Goal: Check status: Check status

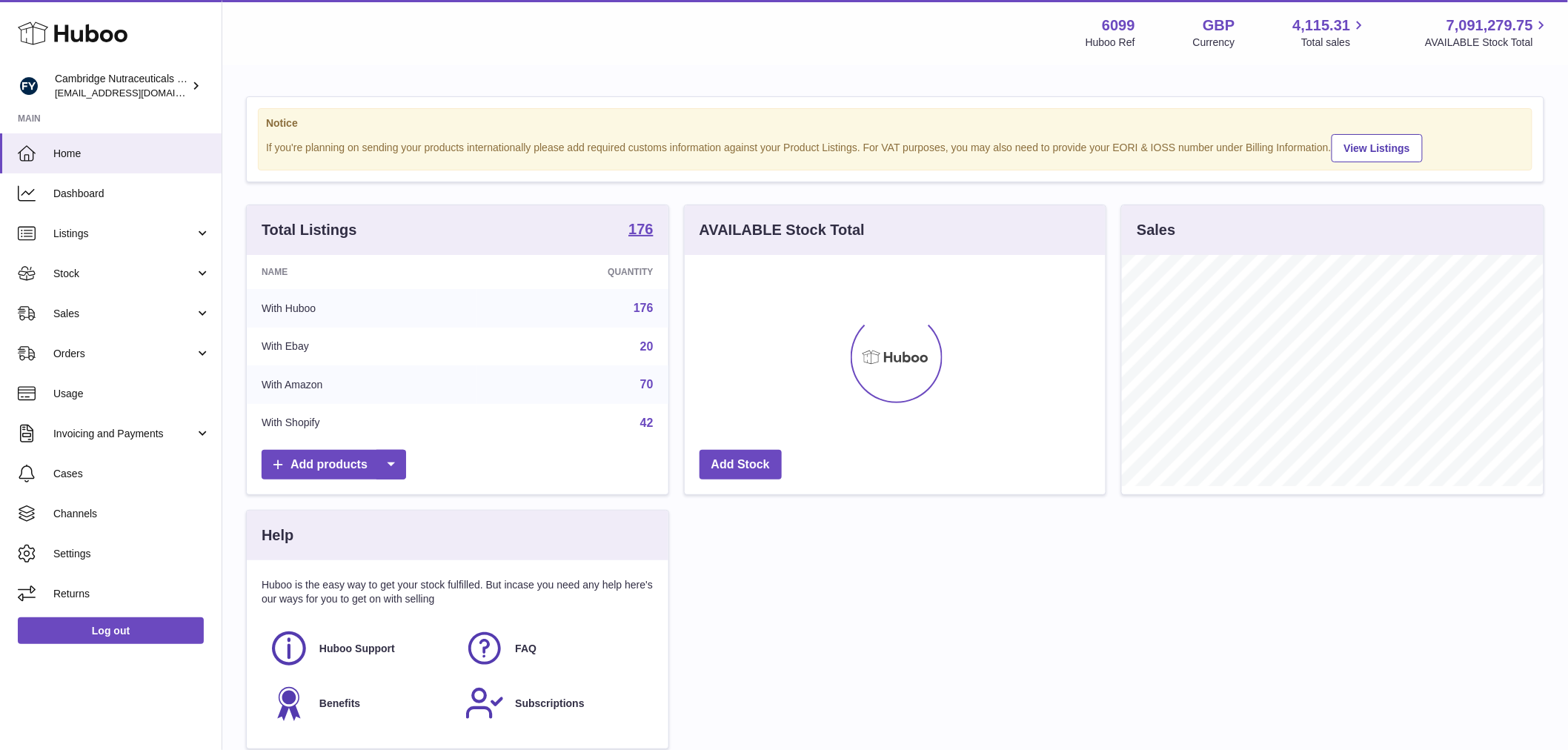
scroll to position [231, 421]
click at [107, 279] on link "Stock" at bounding box center [110, 273] width 222 height 40
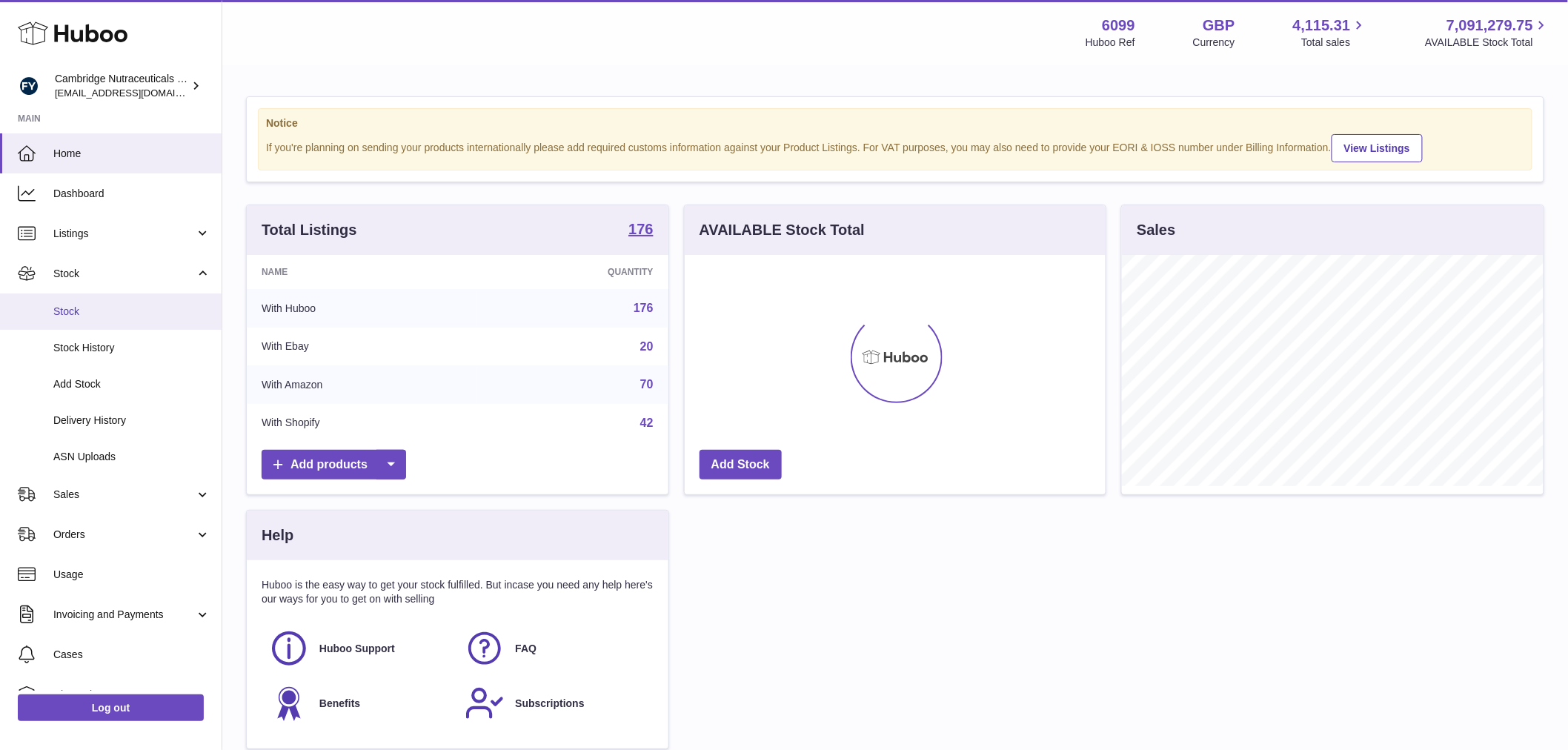
click at [109, 305] on span "Stock" at bounding box center [131, 312] width 157 height 14
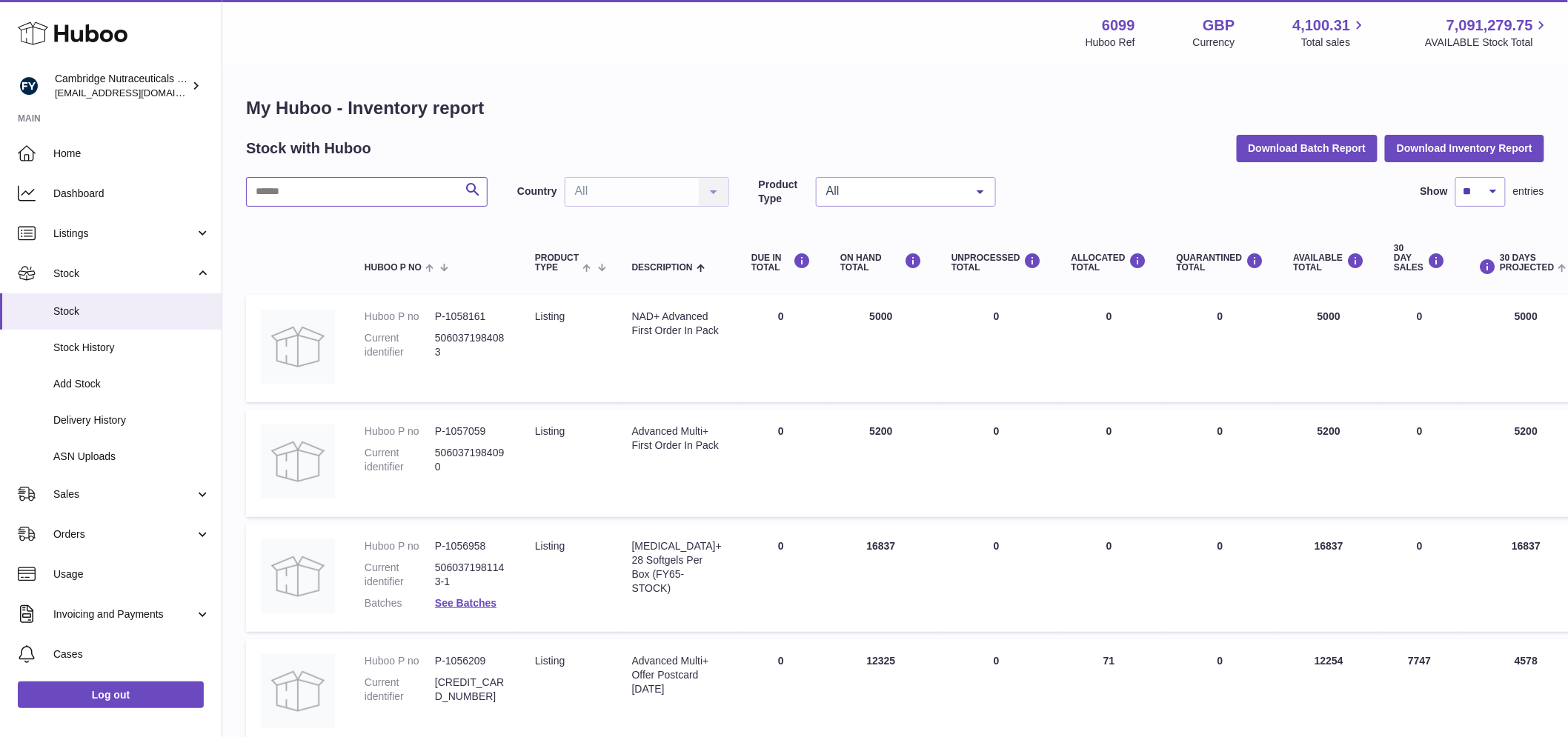
click at [309, 193] on input "text" at bounding box center [367, 191] width 242 height 29
click at [335, 188] on input "text" at bounding box center [367, 191] width 242 height 29
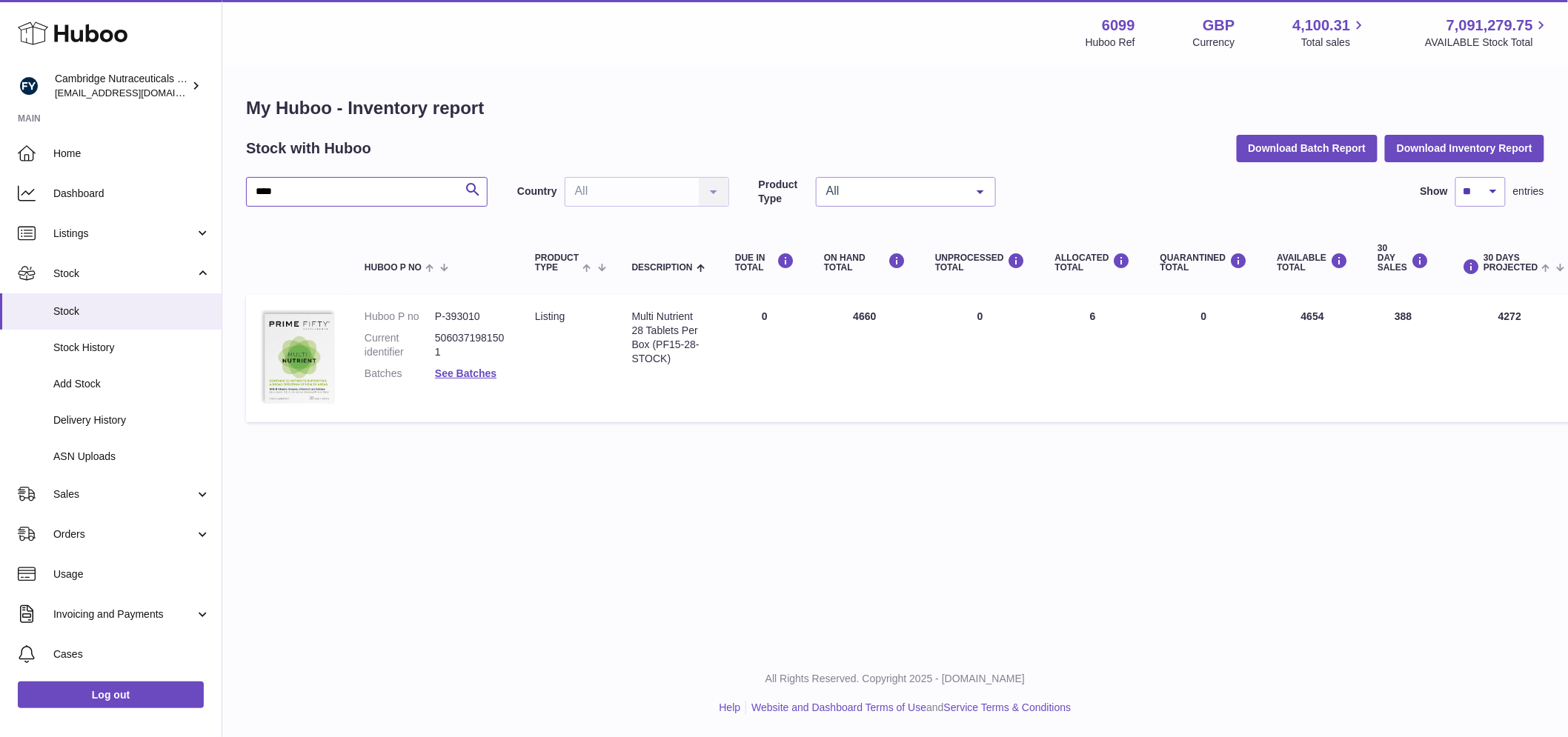
drag, startPoint x: 283, startPoint y: 195, endPoint x: 232, endPoint y: 194, distance: 51.0
click at [232, 194] on div "My Huboo - Inventory report Stock with Huboo Download Batch Report Download Inv…" at bounding box center [895, 263] width 1346 height 393
type input "*****"
click at [460, 373] on link "See Batches" at bounding box center [466, 373] width 62 height 12
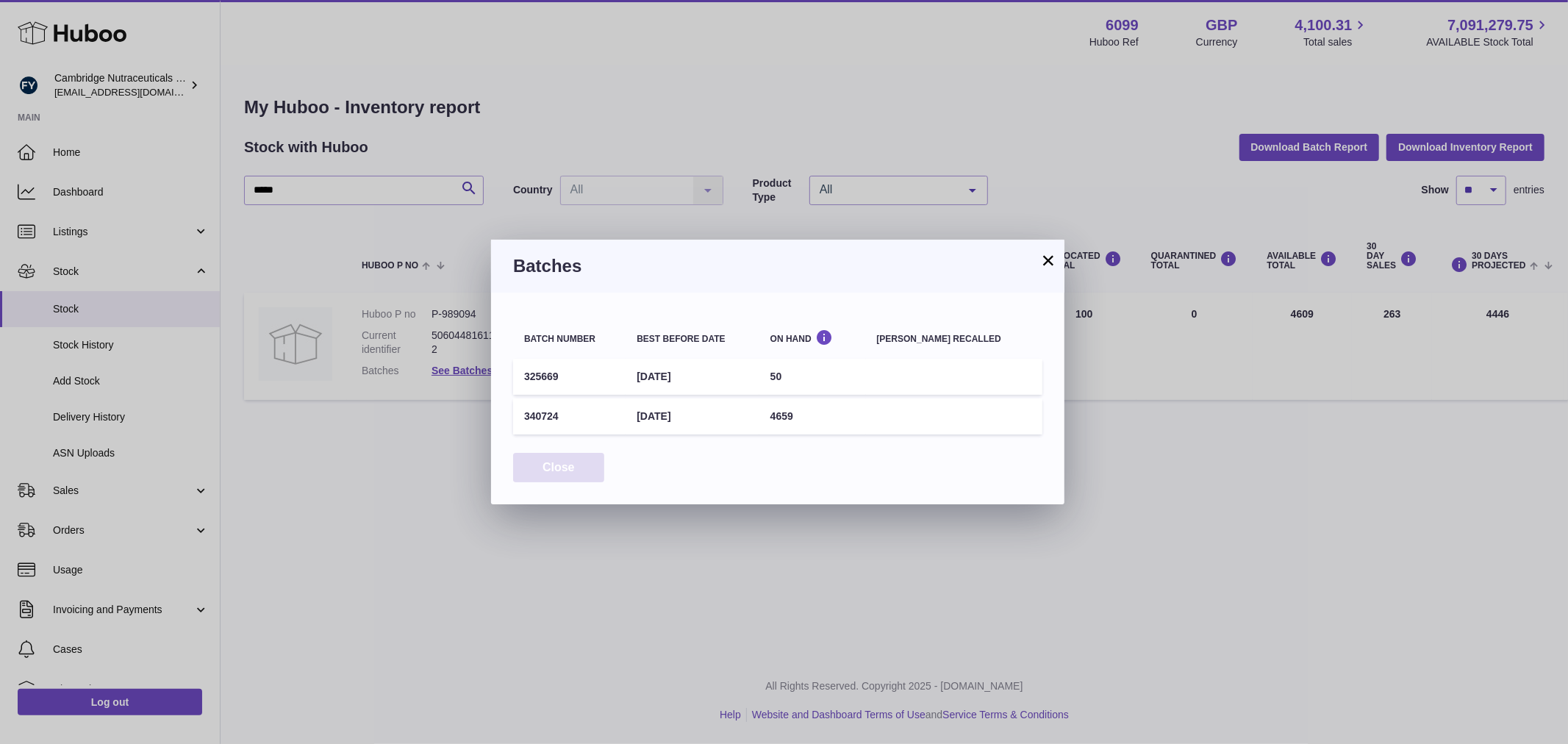
click at [557, 471] on button "Close" at bounding box center [559, 468] width 91 height 30
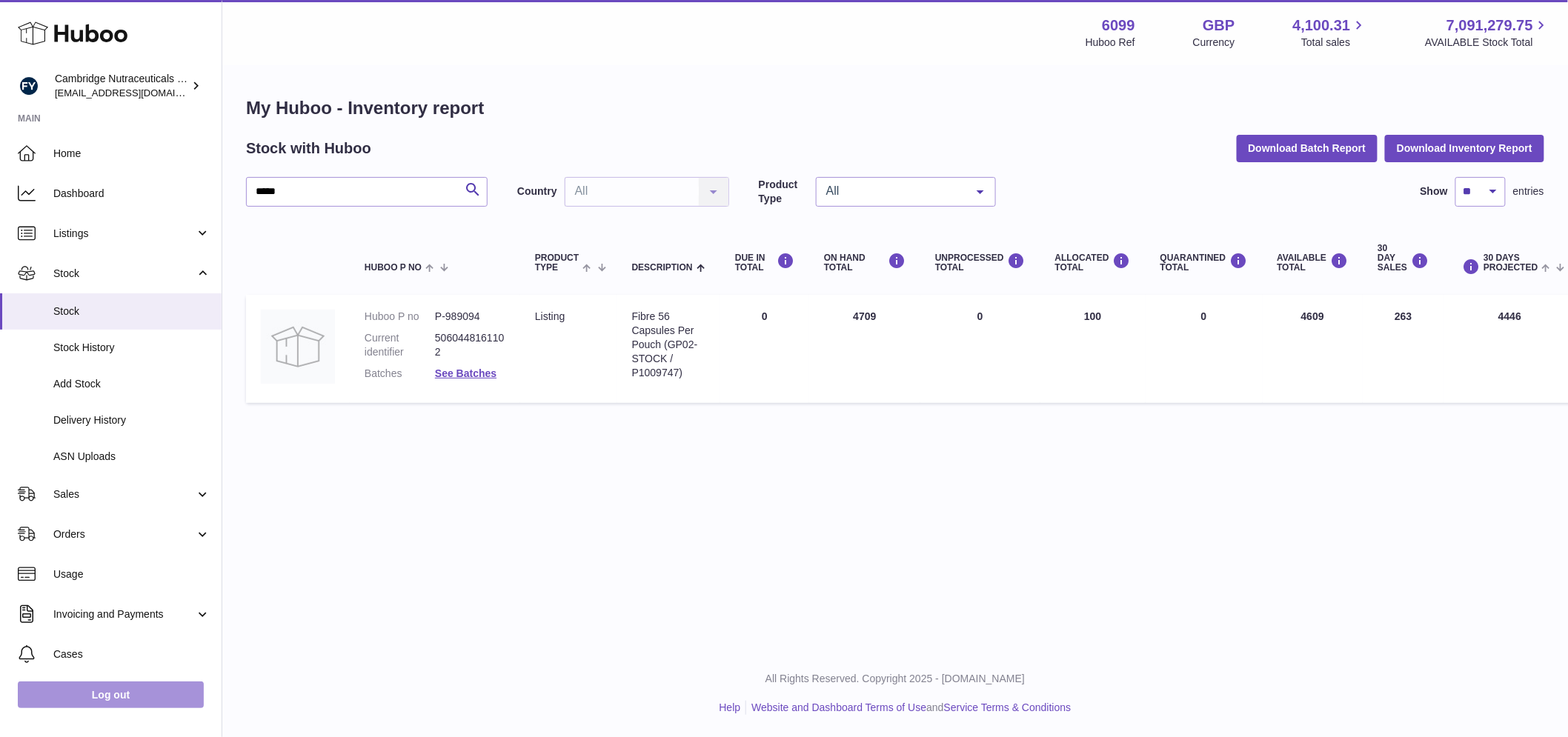
click at [108, 708] on link "Log out" at bounding box center [111, 695] width 186 height 27
